Goal: Entertainment & Leisure: Consume media (video, audio)

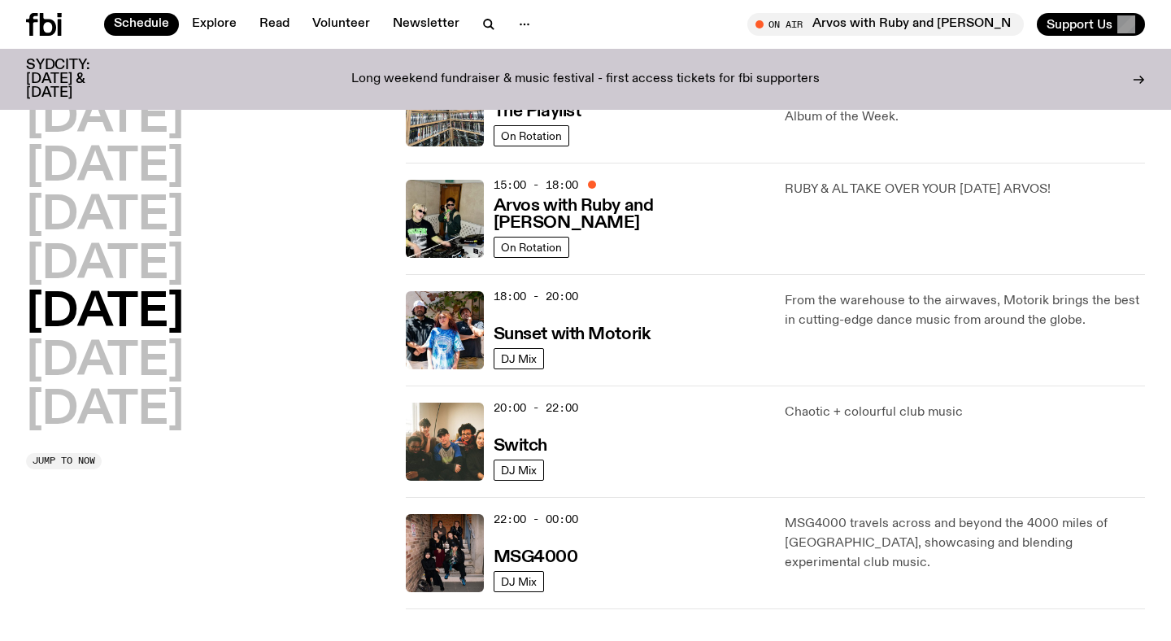
scroll to position [539, 0]
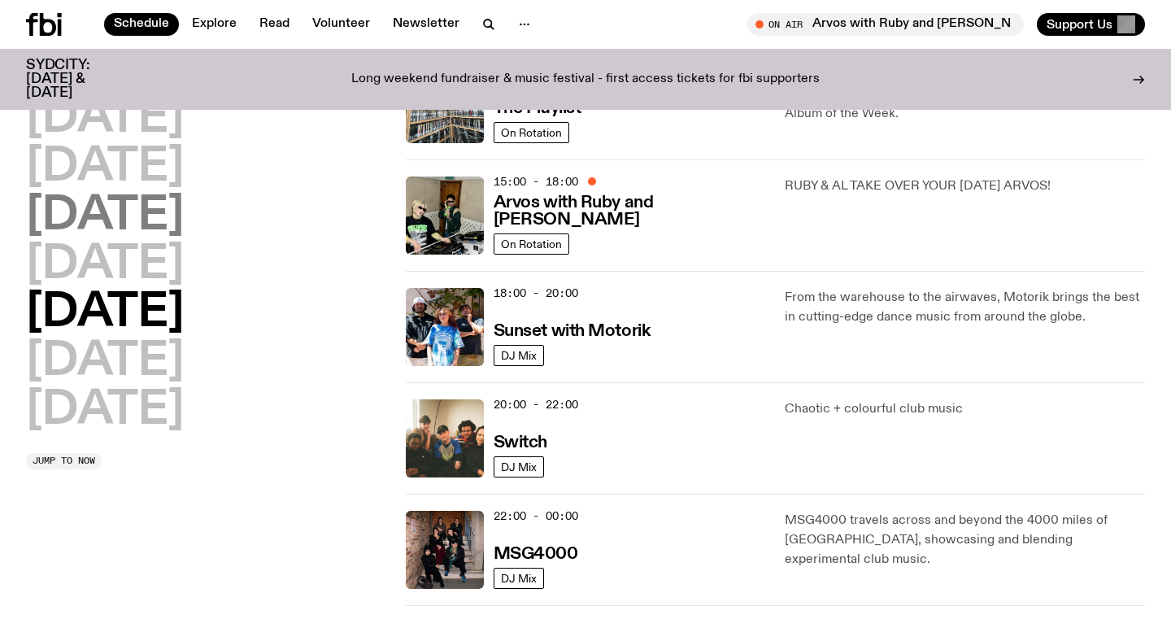
click at [154, 219] on h2 "[DATE]" at bounding box center [105, 217] width 158 height 46
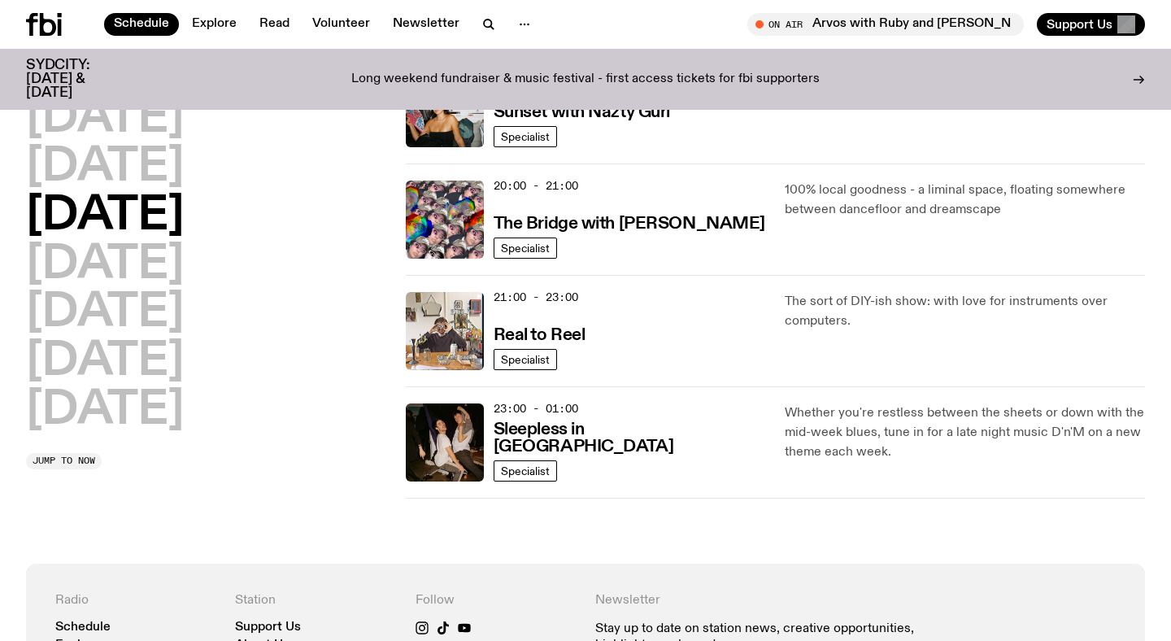
scroll to position [751, 0]
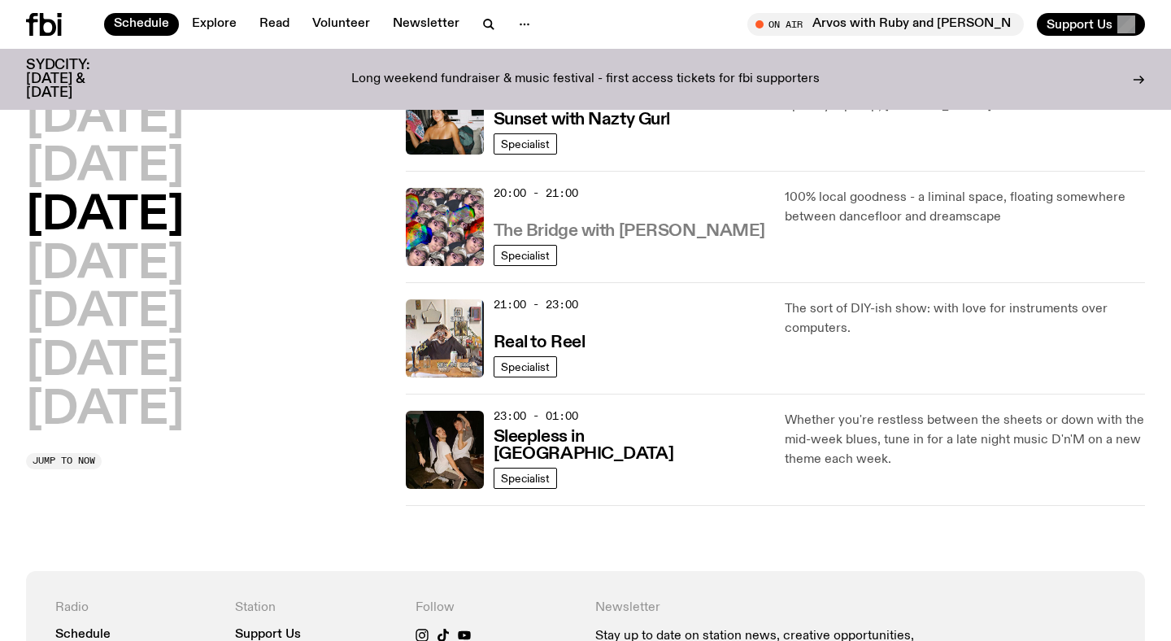
click at [637, 231] on h3 "The Bridge with [PERSON_NAME]" at bounding box center [630, 231] width 272 height 17
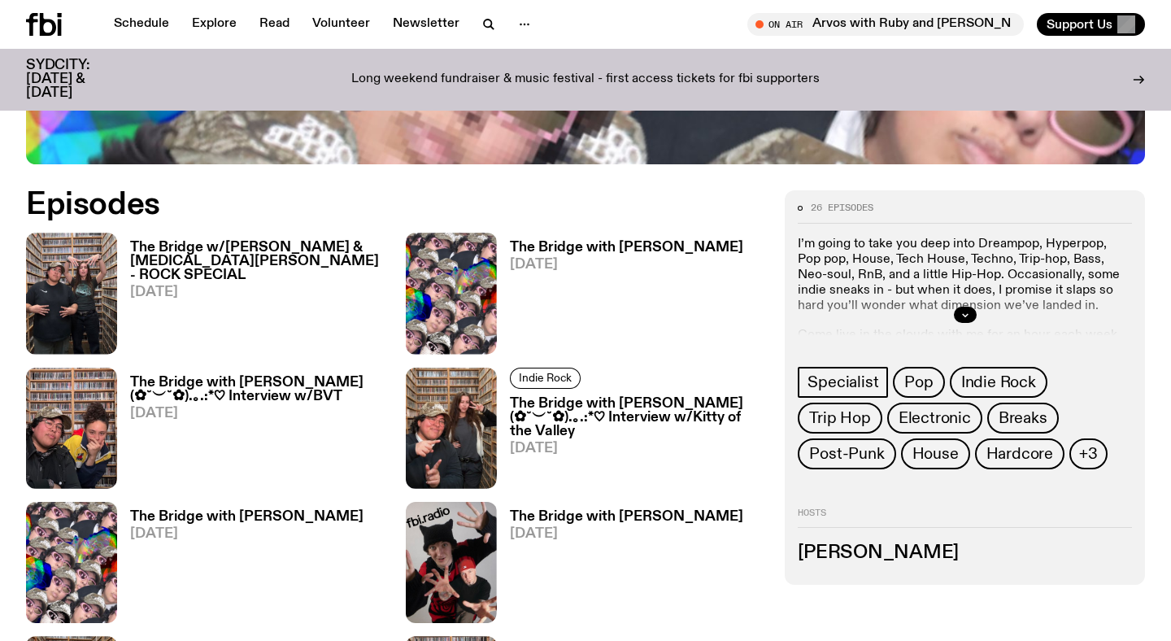
scroll to position [770, 0]
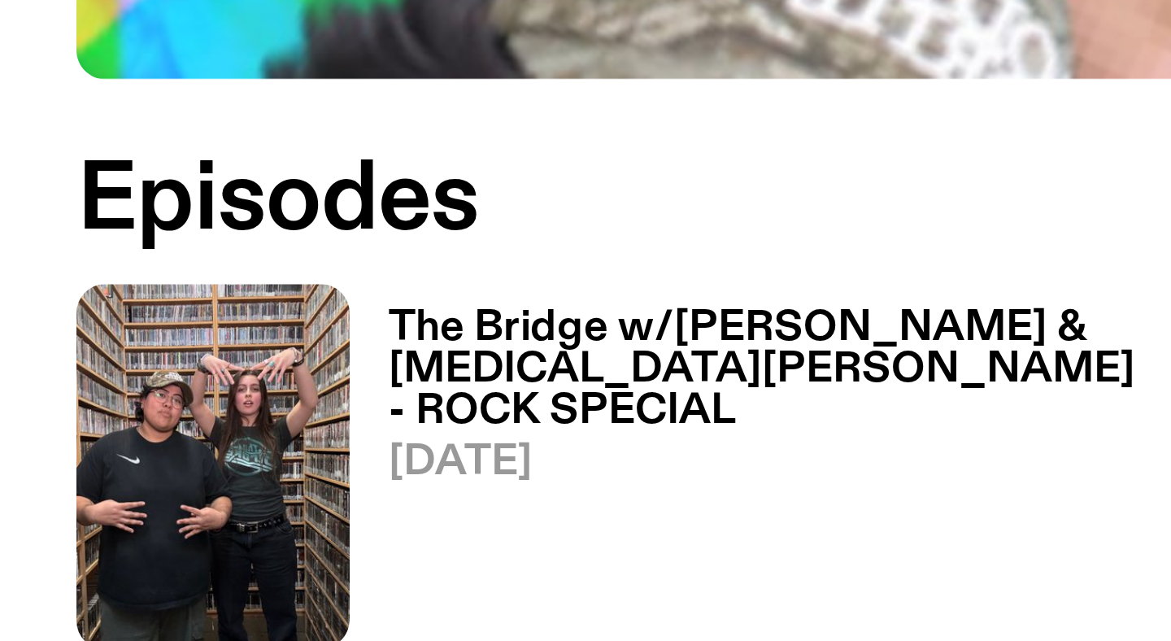
click at [176, 240] on h3 "The Bridge w/[PERSON_NAME] & [MEDICAL_DATA][PERSON_NAME] - ROCK SPECIAL" at bounding box center [258, 260] width 256 height 41
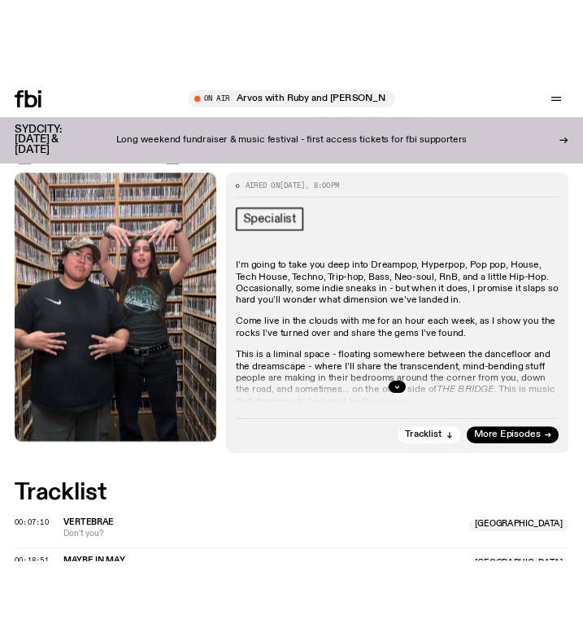
scroll to position [475, 0]
